Goal: Complete application form

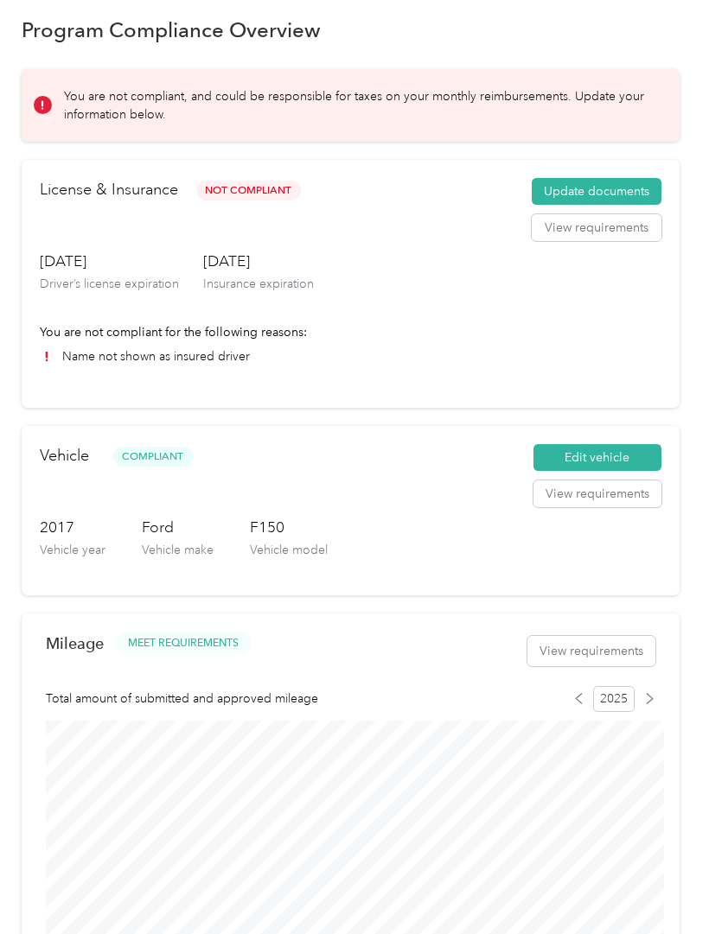
scroll to position [20, 0]
click at [650, 183] on button "Update documents" at bounding box center [597, 191] width 130 height 28
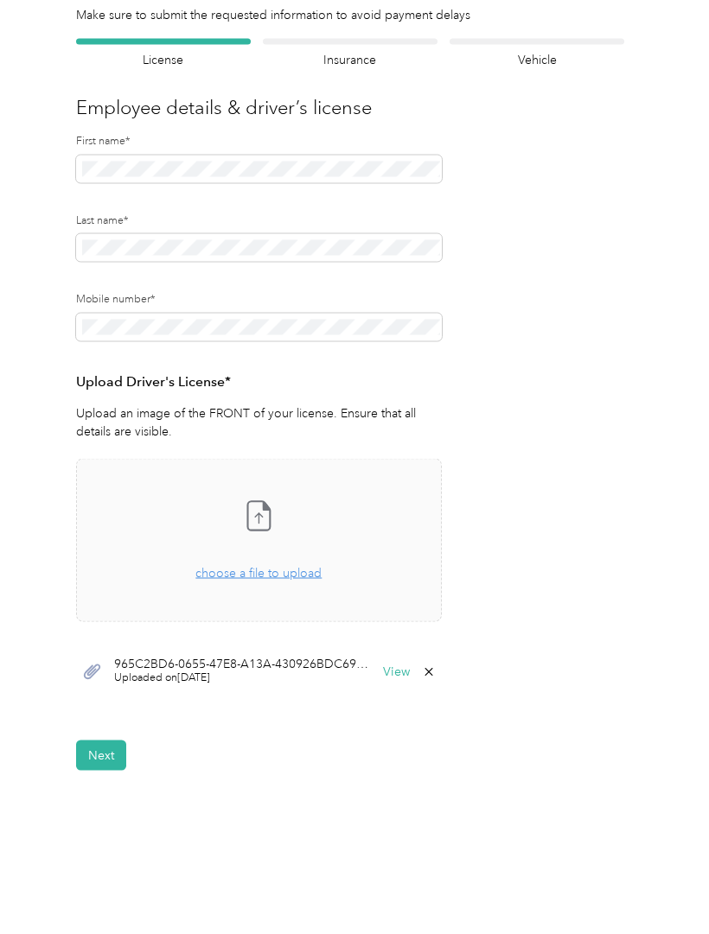
scroll to position [86, 0]
click at [108, 741] on button "Next" at bounding box center [101, 756] width 50 height 30
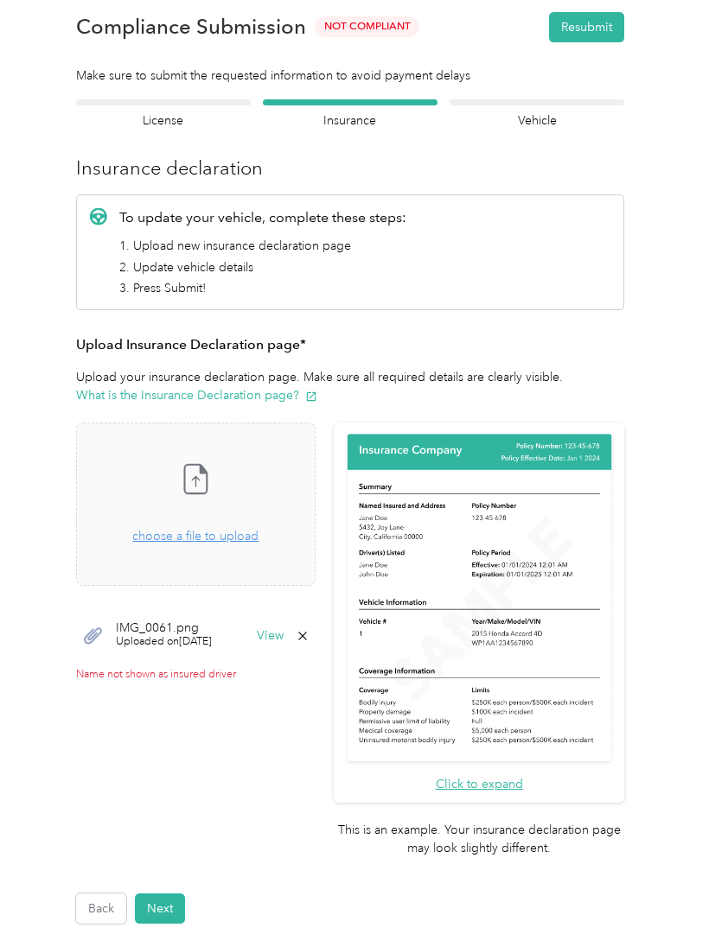
scroll to position [32, 0]
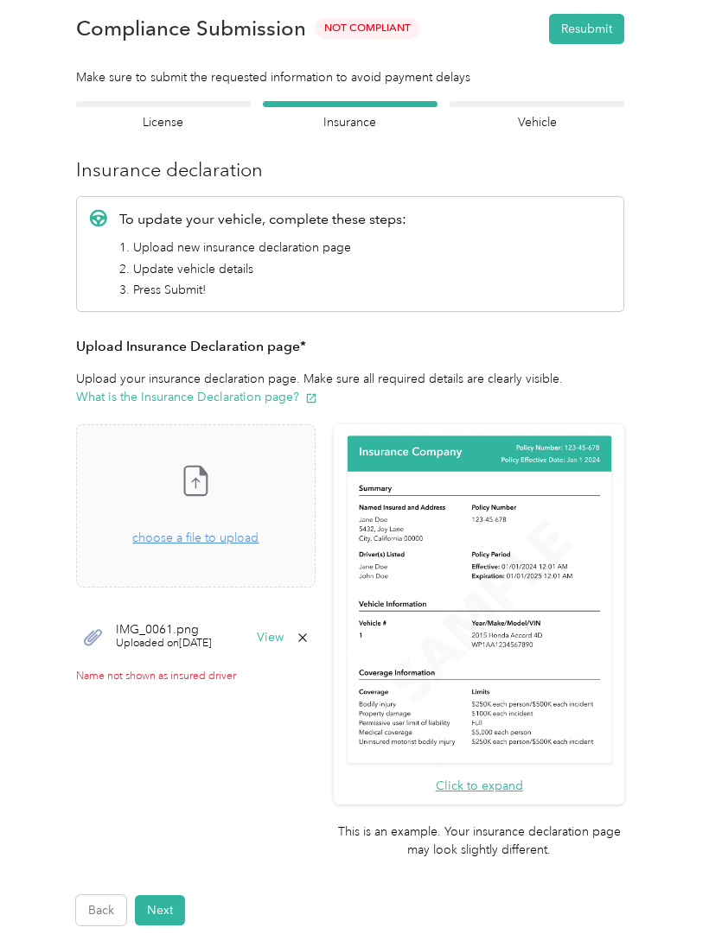
click at [238, 531] on span "choose a file to upload" at bounding box center [195, 538] width 126 height 15
click at [167, 895] on button "Next" at bounding box center [160, 910] width 50 height 30
